Goal: Register for event/course

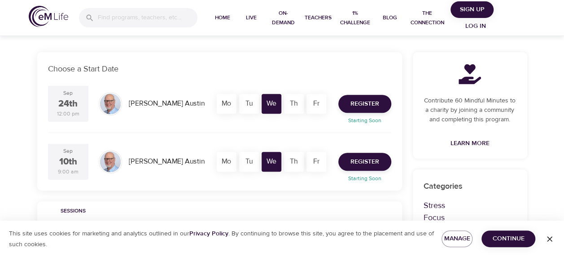
scroll to position [147, 0]
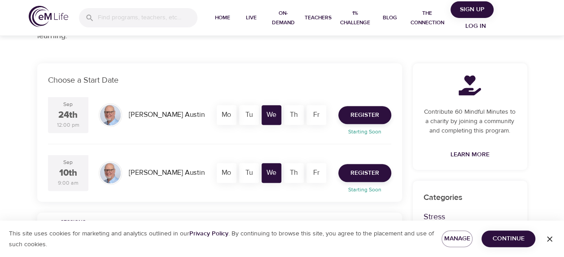
click at [291, 118] on div "Th" at bounding box center [294, 115] width 20 height 20
click at [292, 116] on div "Th" at bounding box center [294, 115] width 20 height 20
click at [250, 118] on div "Tu" at bounding box center [249, 115] width 20 height 20
click at [276, 175] on div "We" at bounding box center [272, 173] width 20 height 20
click at [286, 175] on div "Th" at bounding box center [294, 173] width 20 height 20
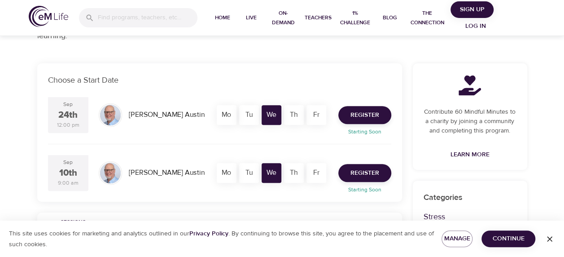
click at [320, 171] on div "Fr" at bounding box center [316, 173] width 20 height 20
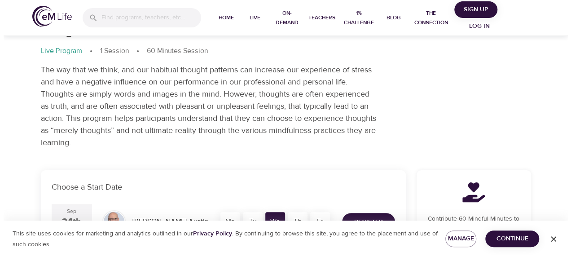
scroll to position [135, 0]
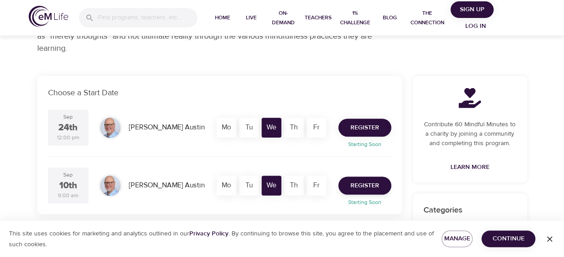
click at [374, 126] on span "Register" at bounding box center [364, 127] width 29 height 11
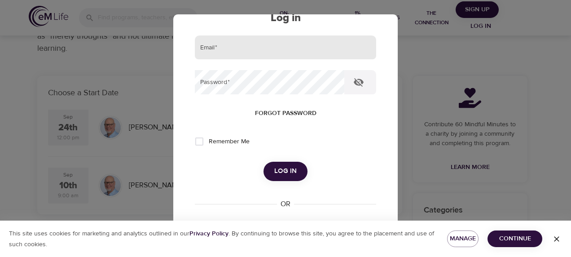
scroll to position [0, 0]
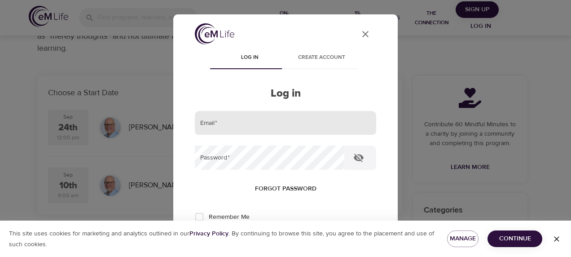
click at [302, 119] on input "email" at bounding box center [285, 123] width 181 height 24
type input "[EMAIL_ADDRESS][DOMAIN_NAME]"
click at [263, 237] on button "Log in" at bounding box center [285, 246] width 44 height 19
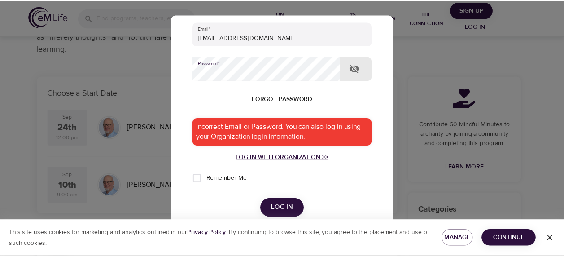
scroll to position [90, 0]
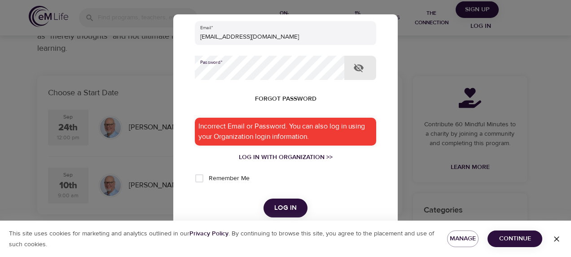
click at [163, 66] on div "User Profile Log in Create account Log in Email   * [EMAIL_ADDRESS][DOMAIN_NAME…" at bounding box center [285, 128] width 571 height 257
click at [263, 198] on button "Log in" at bounding box center [285, 207] width 44 height 19
click at [456, 63] on div "User Profile Log in Create account Log in Email   * [EMAIL_ADDRESS][DOMAIN_NAME…" at bounding box center [285, 128] width 571 height 257
